Goal: Information Seeking & Learning: Learn about a topic

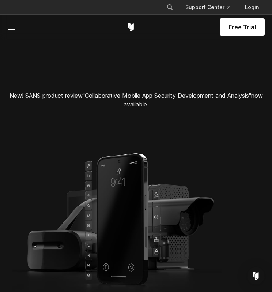
click at [11, 25] on icon at bounding box center [11, 27] width 9 height 9
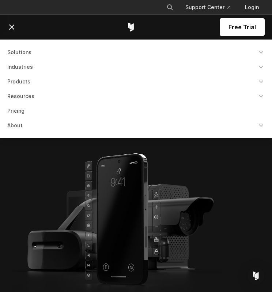
click at [24, 54] on link "Solutions" at bounding box center [136, 52] width 266 height 13
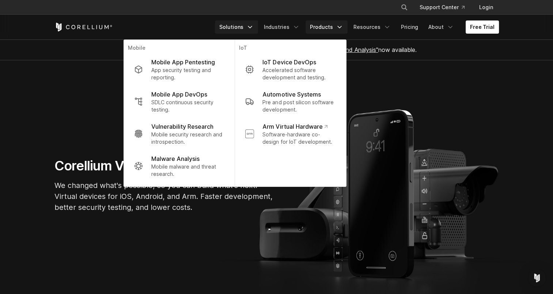
click at [271, 27] on icon "Navigation Menu" at bounding box center [339, 26] width 7 height 7
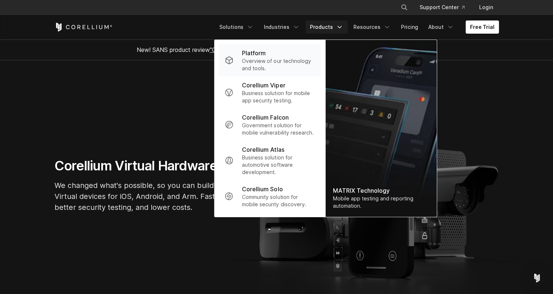
click at [271, 60] on p "Overview of our technology and tools." at bounding box center [278, 64] width 73 height 15
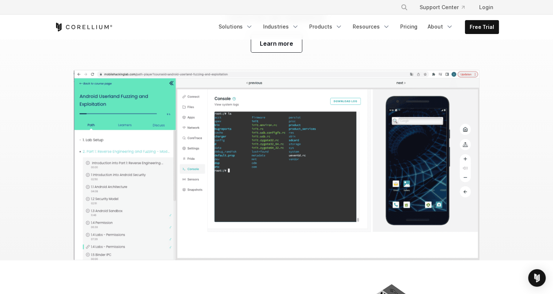
scroll to position [2346, 0]
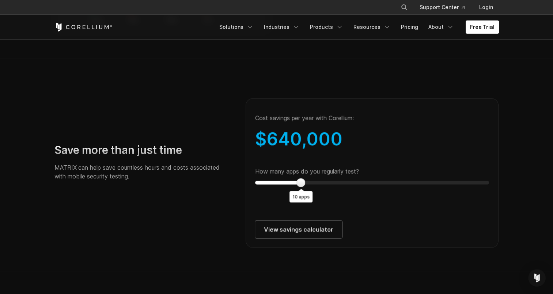
scroll to position [1288, 0]
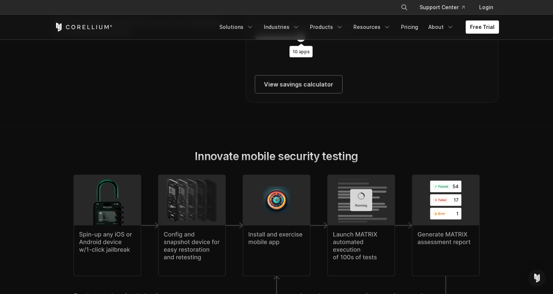
click at [188, 126] on section "Save more than just time MATRIX can help save countless hours and costs associa…" at bounding box center [276, 19] width 553 height 213
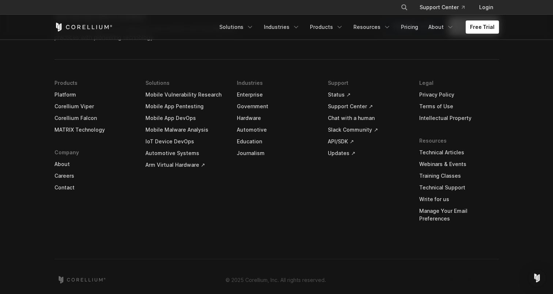
scroll to position [2805, 0]
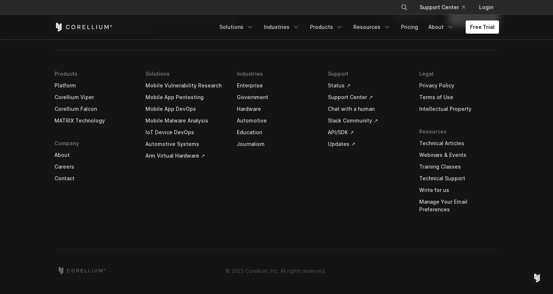
click at [67, 91] on link "Platform" at bounding box center [94, 86] width 80 height 12
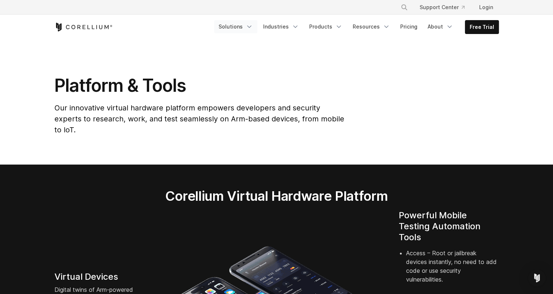
click at [251, 26] on polyline "Navigation Menu" at bounding box center [249, 27] width 4 height 2
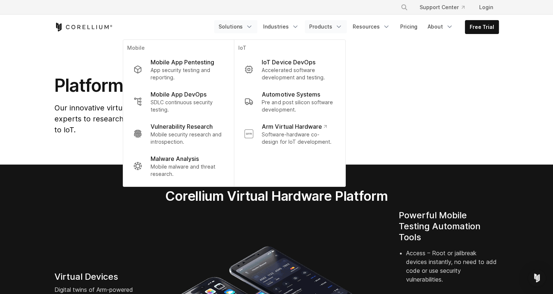
click at [331, 23] on link "Products" at bounding box center [326, 26] width 42 height 13
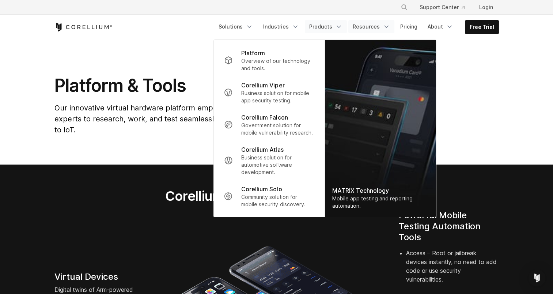
click at [387, 26] on icon "Navigation Menu" at bounding box center [386, 26] width 7 height 7
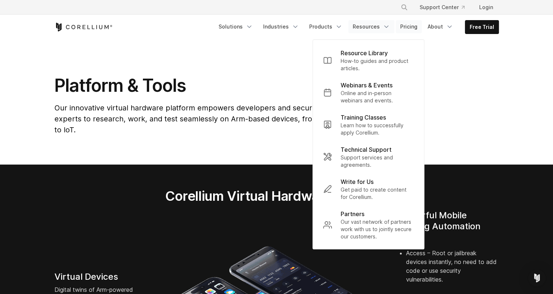
click at [418, 29] on link "Pricing" at bounding box center [409, 26] width 26 height 13
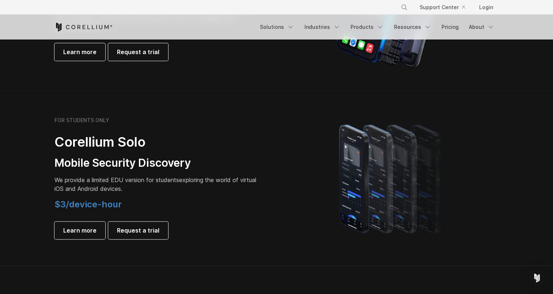
scroll to position [406, 0]
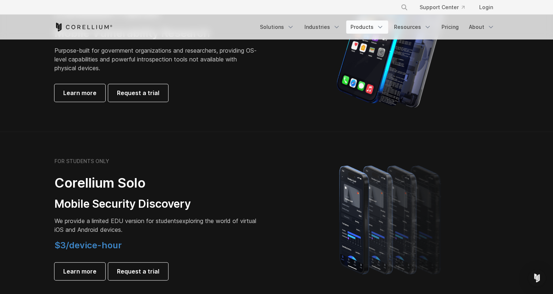
click at [375, 26] on link "Products" at bounding box center [367, 26] width 42 height 13
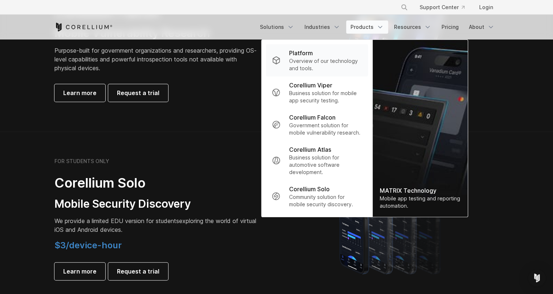
click at [323, 53] on div "Platform" at bounding box center [325, 53] width 73 height 9
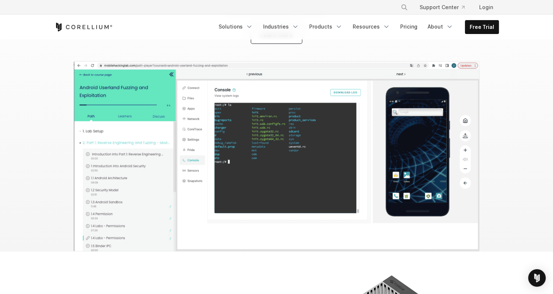
scroll to position [2360, 0]
